Goal: Transaction & Acquisition: Purchase product/service

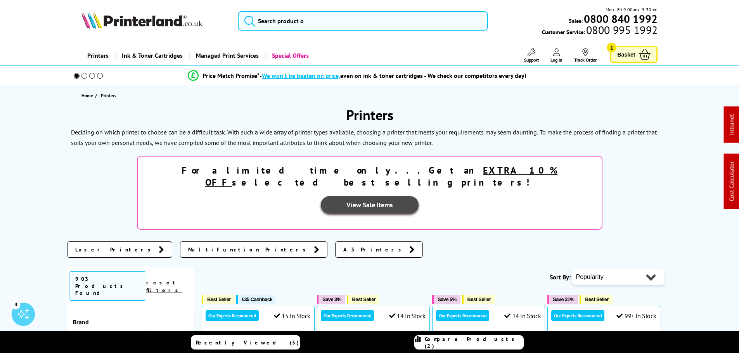
click at [419, 196] on link "View Sale Items" at bounding box center [370, 204] width 98 height 17
